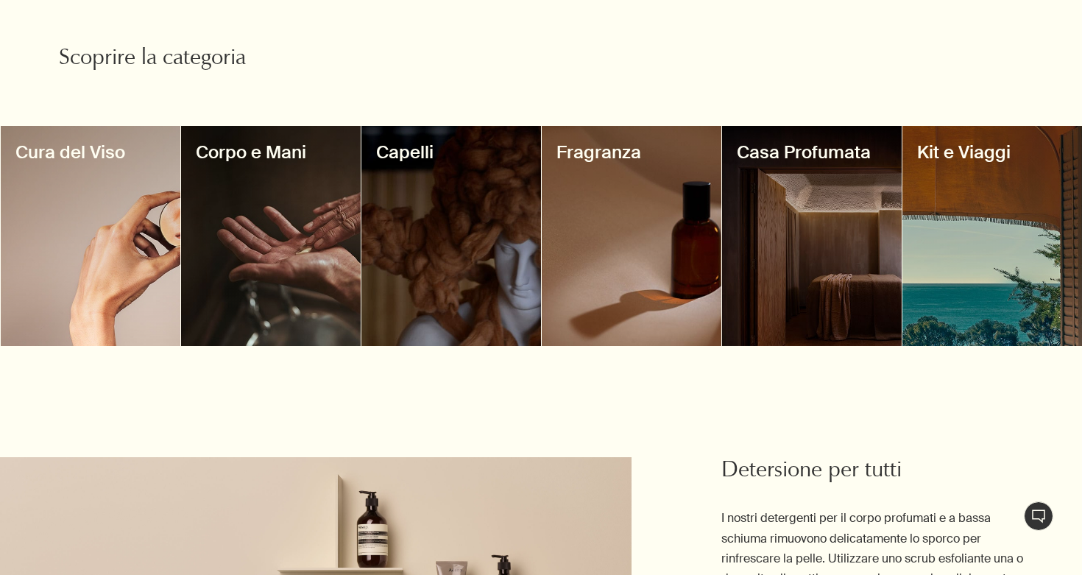
scroll to position [1196, 0]
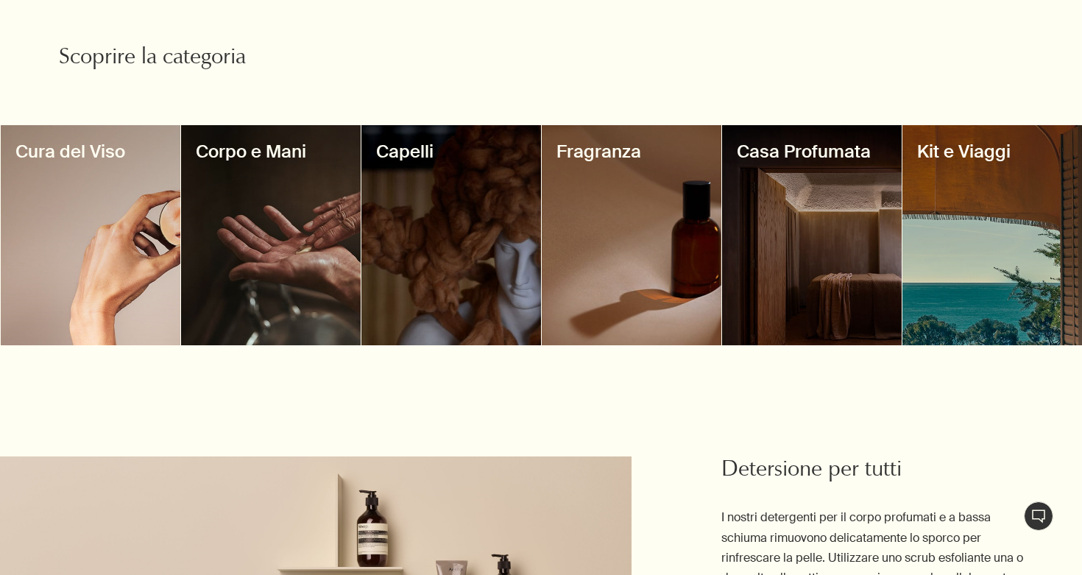
click at [105, 185] on div at bounding box center [91, 235] width 180 height 220
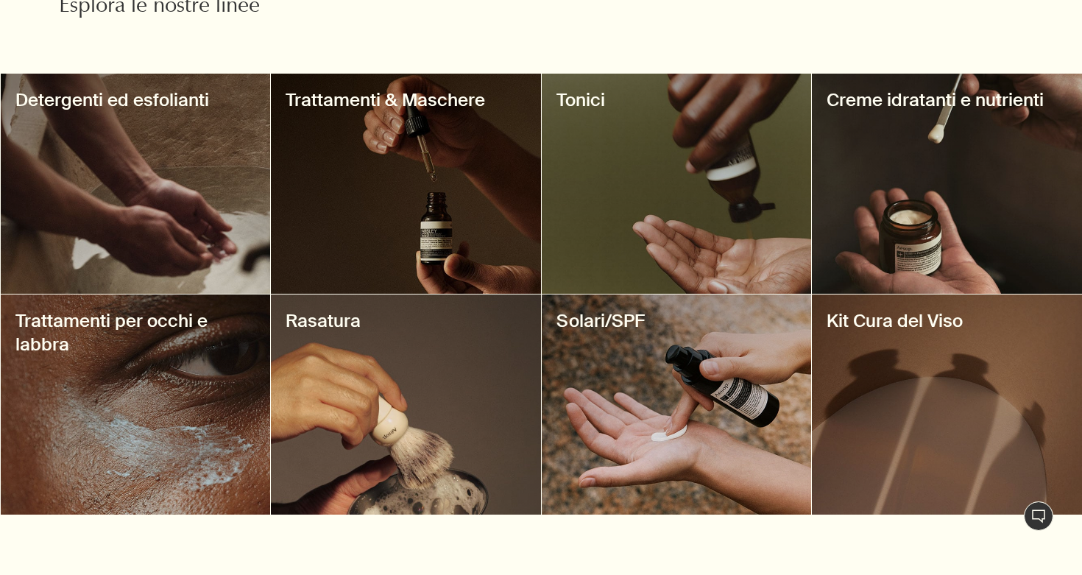
scroll to position [568, 0]
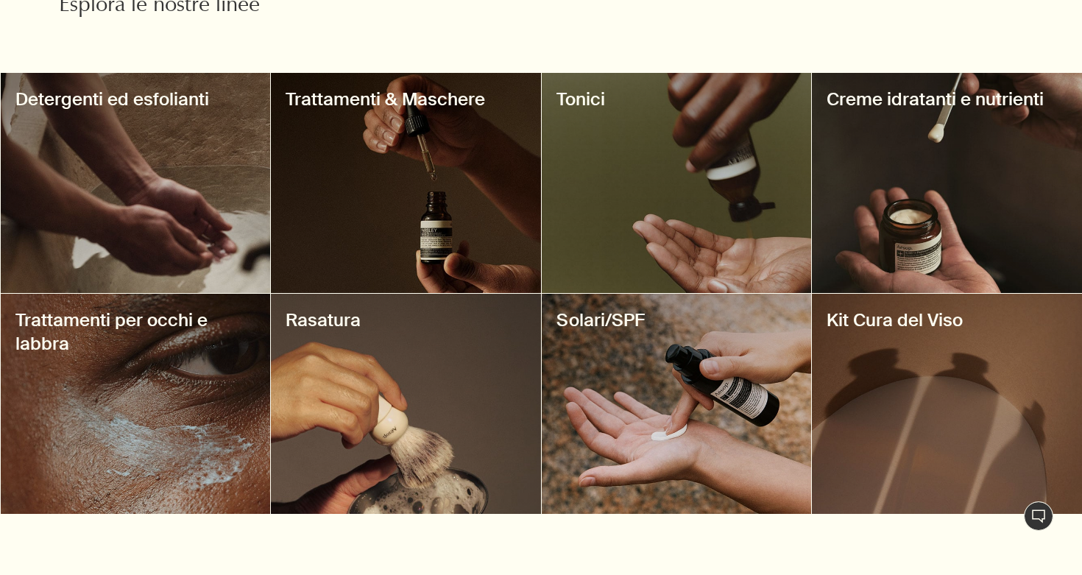
click at [246, 144] on div at bounding box center [136, 183] width 270 height 220
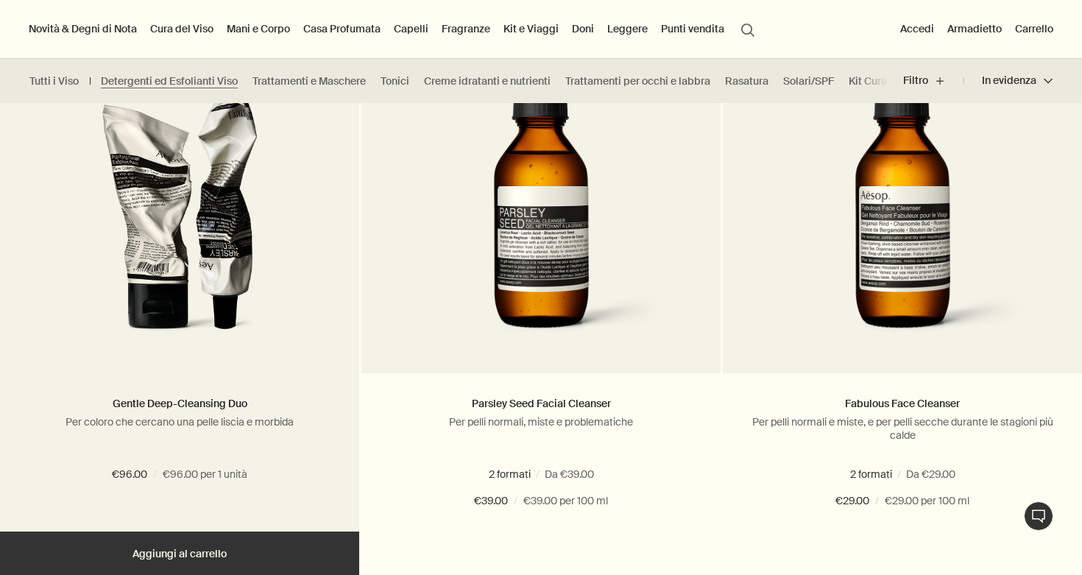
scroll to position [365, 0]
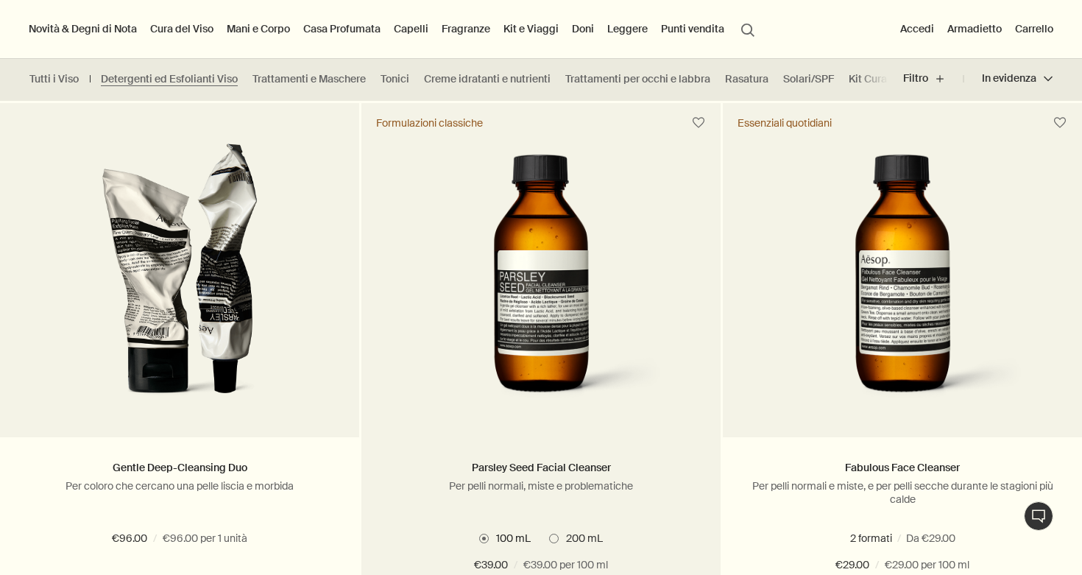
click at [543, 219] on img at bounding box center [540, 279] width 267 height 272
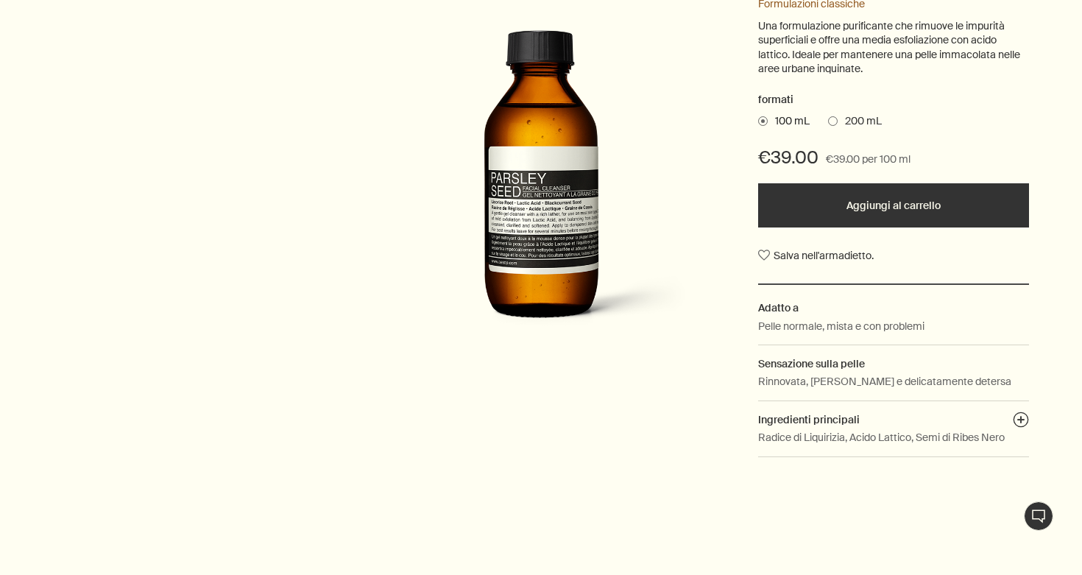
scroll to position [280, 0]
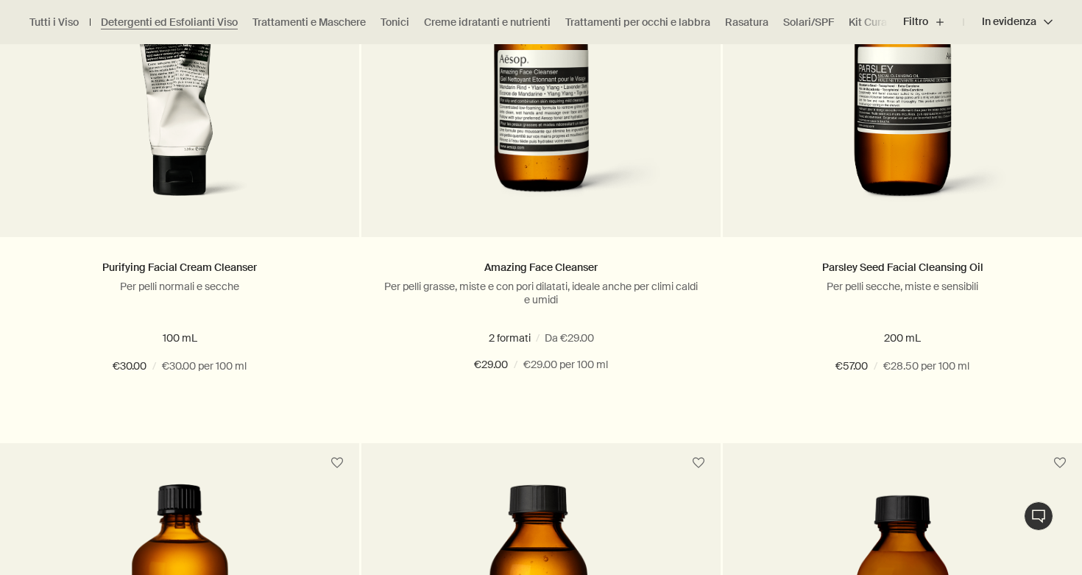
scroll to position [1105, 0]
